Goal: Find specific page/section: Find specific page/section

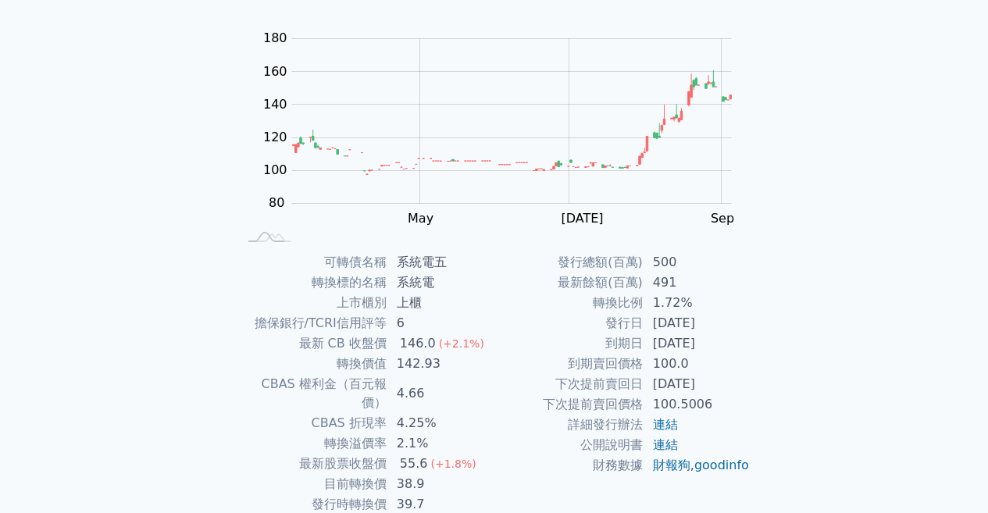
scroll to position [210, 0]
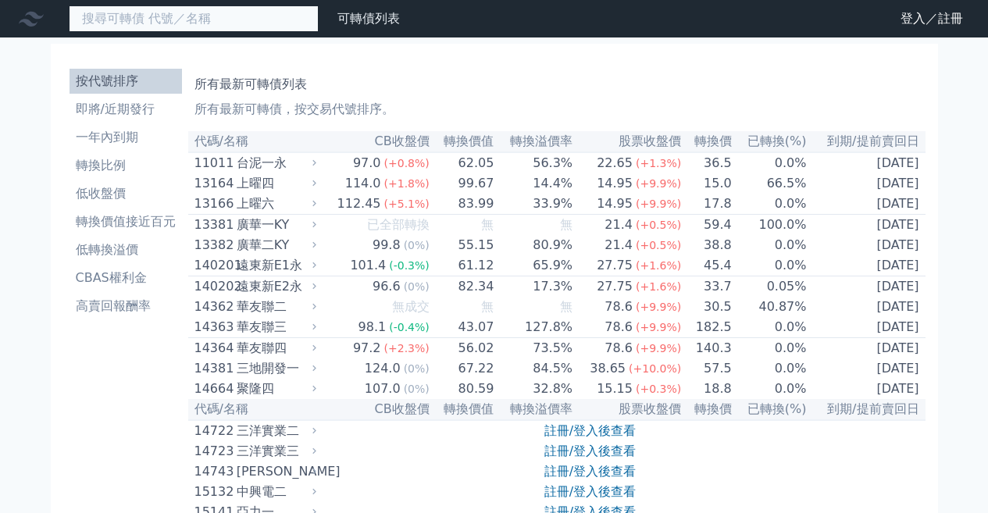
click at [162, 20] on input at bounding box center [194, 18] width 250 height 27
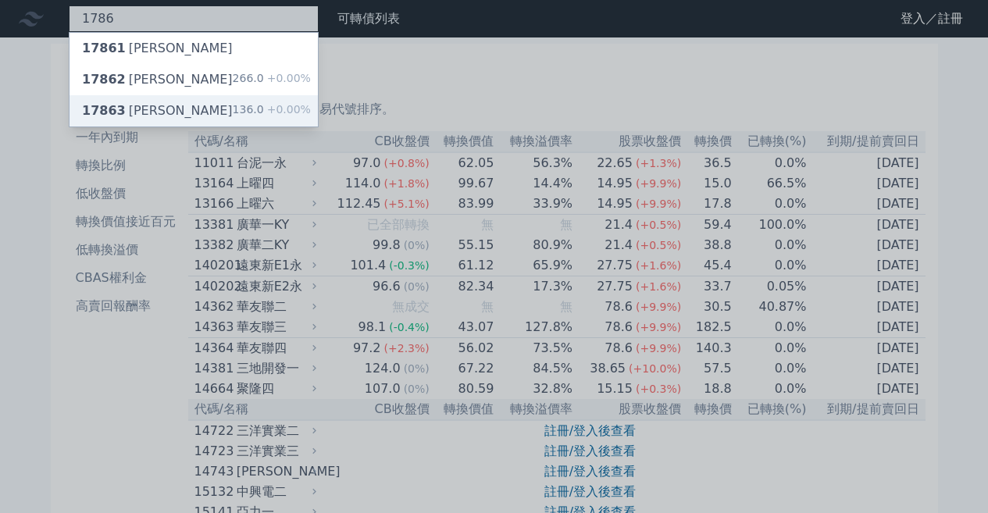
type input "1786"
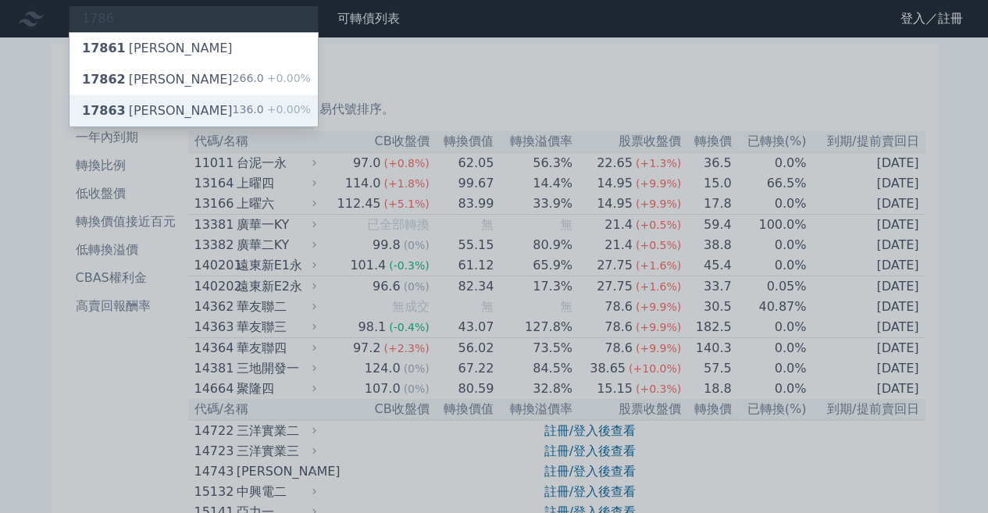
click at [166, 117] on div "17863 [PERSON_NAME]三 136.0 +0.00%" at bounding box center [193, 110] width 248 height 31
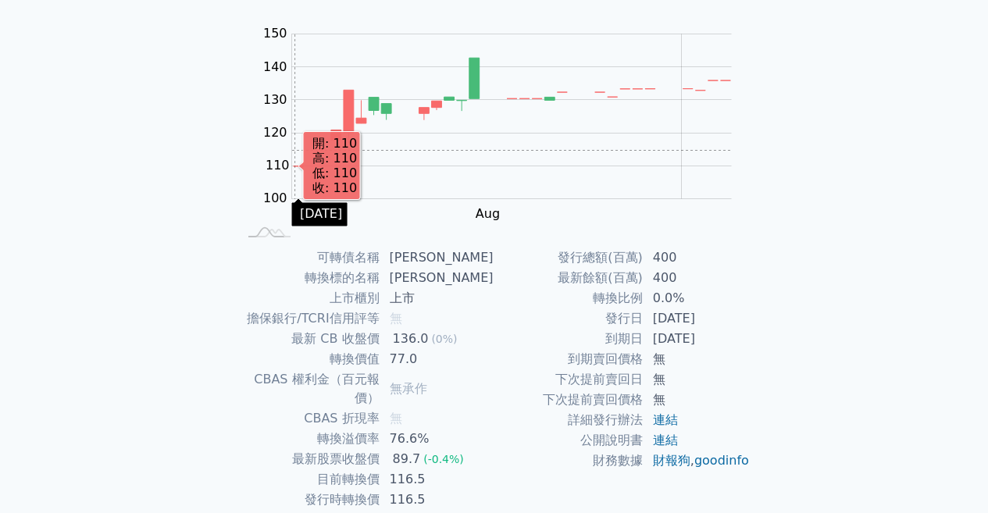
scroll to position [210, 0]
